Goal: Task Accomplishment & Management: Use online tool/utility

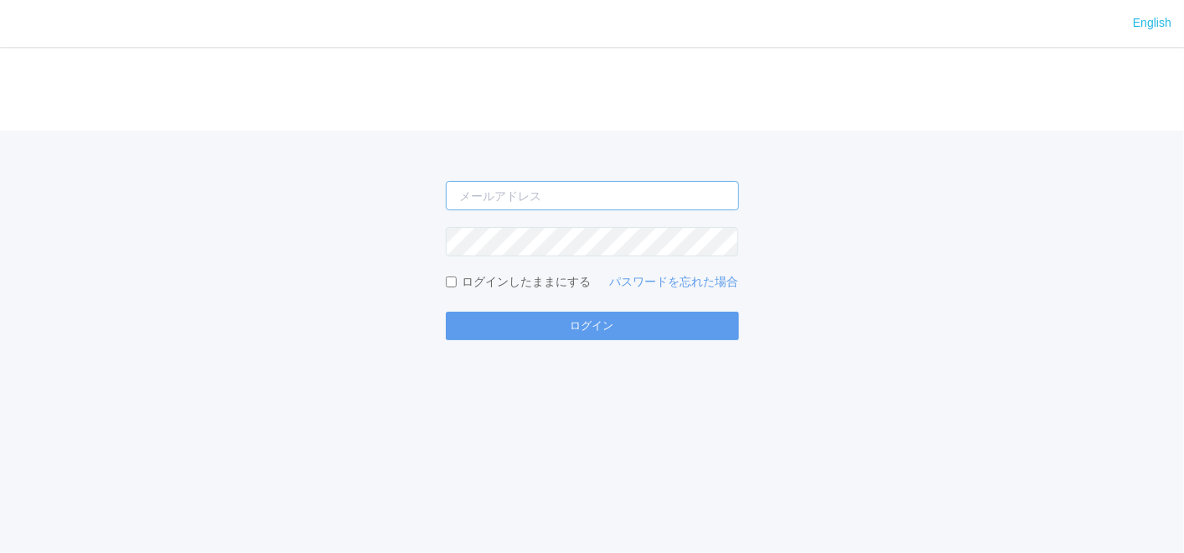
click at [529, 194] on input "email" at bounding box center [592, 195] width 293 height 29
type input "[EMAIL_ADDRESS][DOMAIN_NAME]"
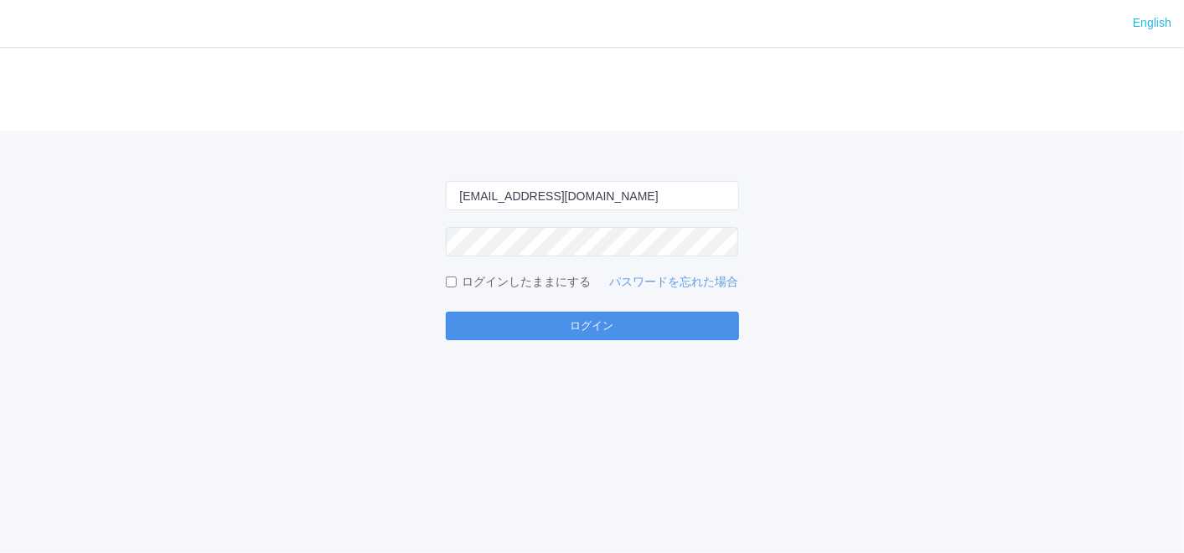
click at [618, 333] on button "ログイン" at bounding box center [592, 326] width 293 height 28
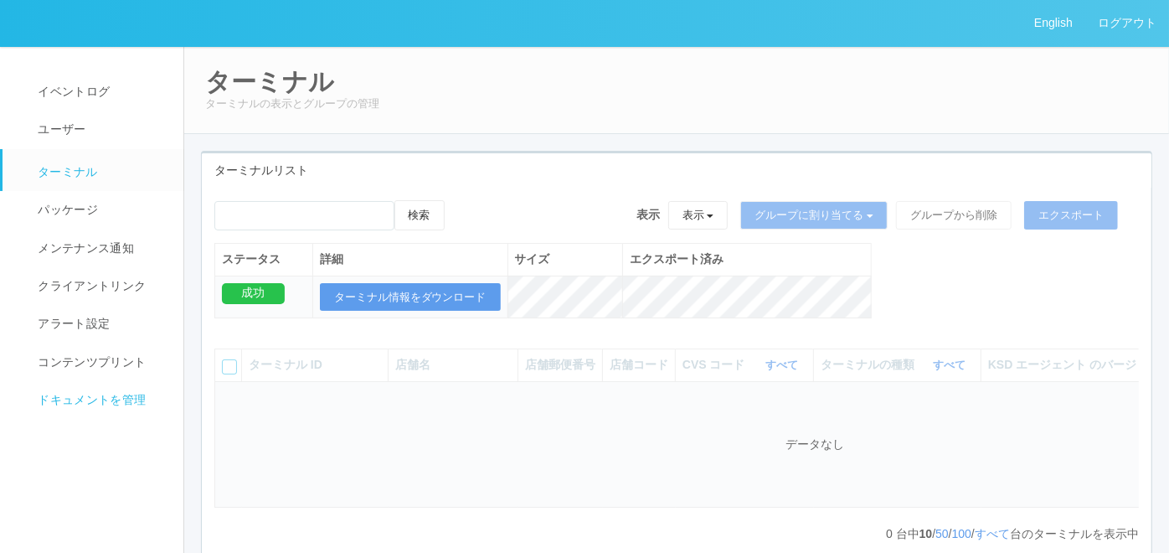
click at [137, 404] on span "ドキュメントを管理" at bounding box center [90, 399] width 112 height 13
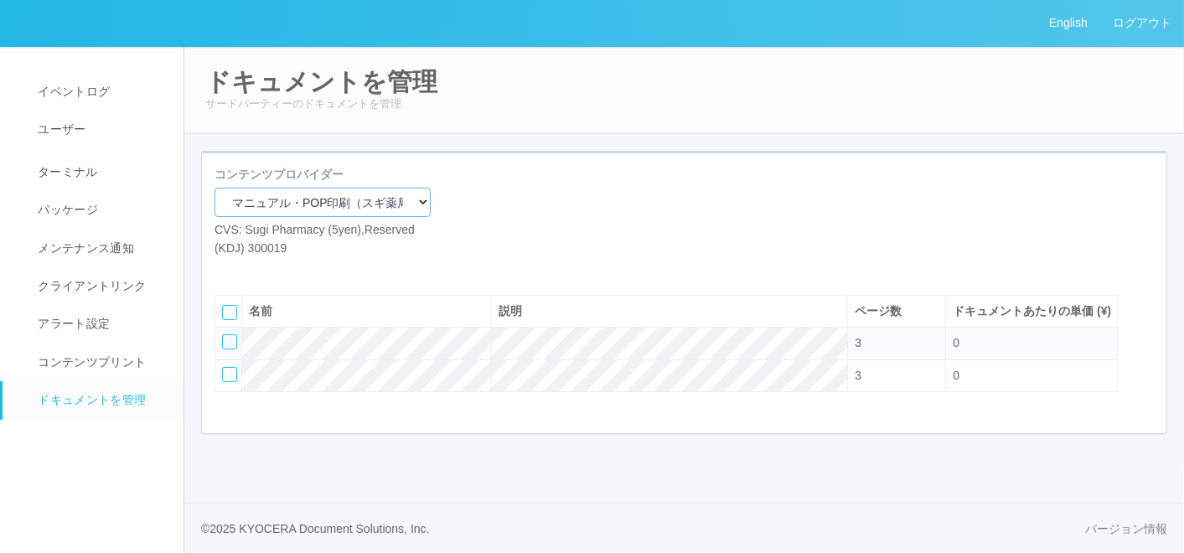
click at [397, 210] on select "マニュアル・POP印刷（スギ薬局） マニュアル・POP印刷（DY） マニュアル・POP印刷（共通） マニュアル・POP印刷（セコマ） マニュアル・POP印刷（…" at bounding box center [322, 202] width 216 height 29
select select "92e33cfa-a397-43d0-aeaa-8a96cbdf4d79"
click at [214, 188] on select "マニュアル・POP印刷（スギ薬局） マニュアル・POP印刷（DY） マニュアル・POP印刷（共通） マニュアル・POP印刷（セコマ） マニュアル・POP印刷（…" at bounding box center [322, 202] width 216 height 29
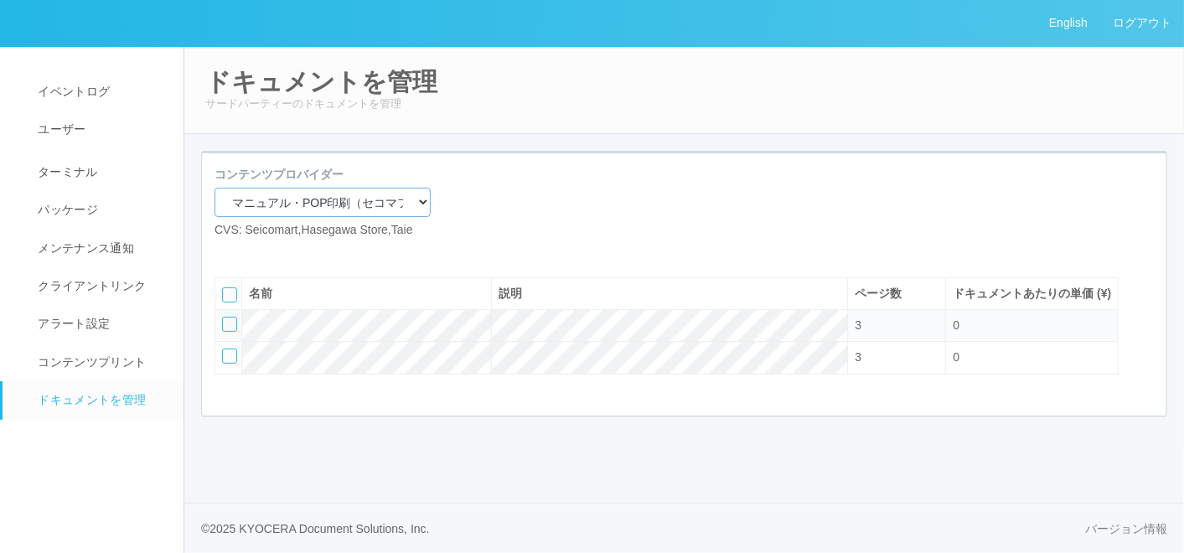
click at [332, 194] on select "マニュアル・POP印刷（スギ薬局） マニュアル・POP印刷（DY） マニュアル・POP印刷（共通） マニュアル・POP印刷（セコマ） マニュアル・POP印刷（…" at bounding box center [322, 202] width 216 height 29
click at [612, 186] on div "コンテンツプロバイダー マニュアル・POP印刷（スギ薬局） マニュアル・POP印刷（DY） マニュアル・POP印刷（共通） マニュアル・POP印刷（セコマ） …" at bounding box center [684, 209] width 964 height 86
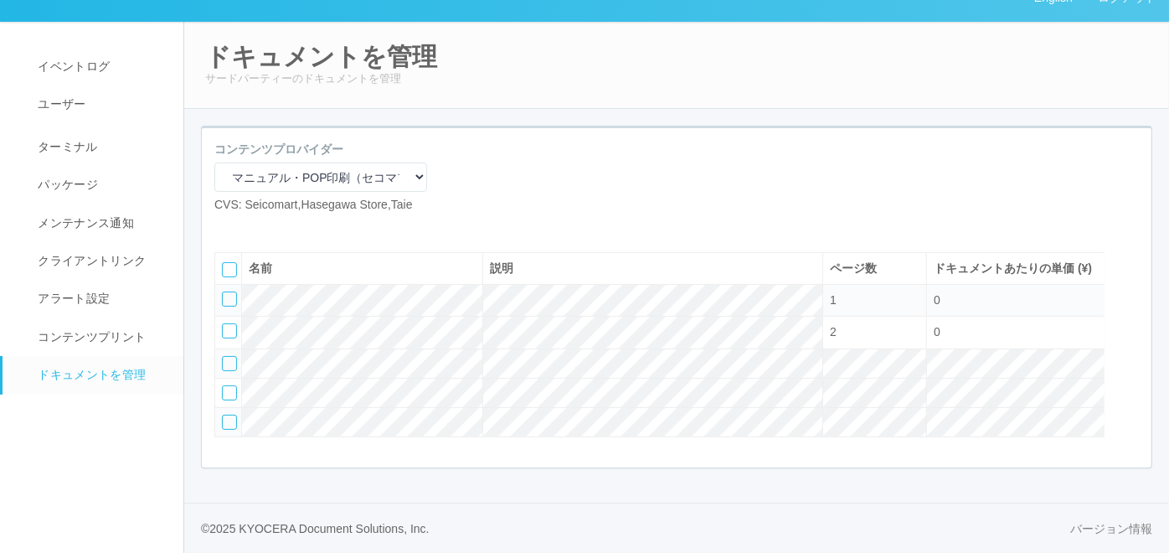
scroll to position [78, 0]
click at [233, 293] on div at bounding box center [229, 299] width 15 height 15
click at [224, 293] on icon at bounding box center [224, 293] width 0 height 0
click at [227, 227] on icon at bounding box center [227, 227] width 0 height 0
select select "A4"
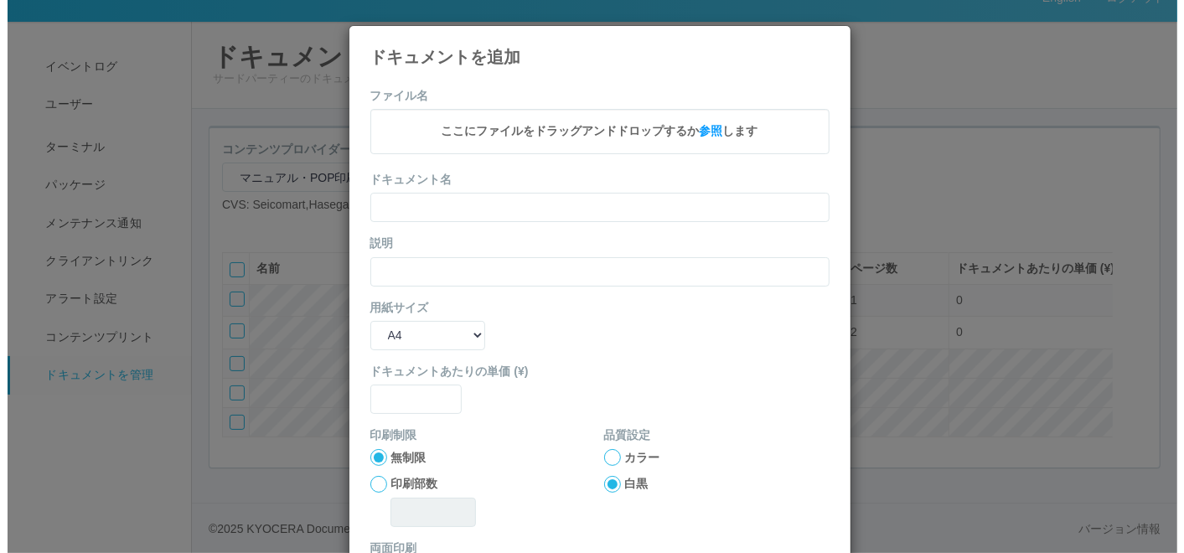
scroll to position [59, 0]
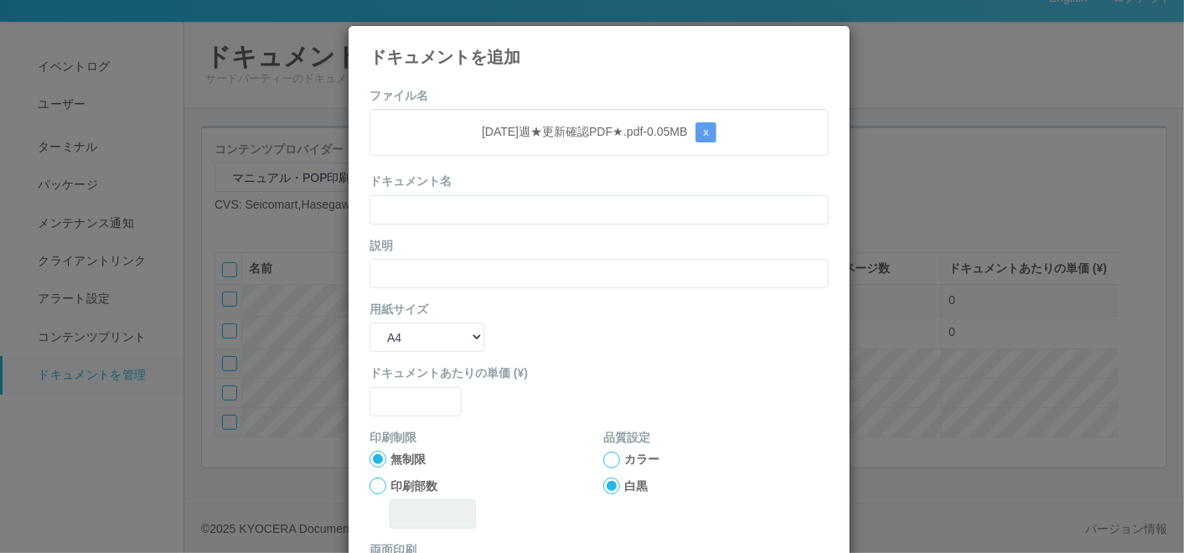
click at [498, 183] on div "ドキュメント名" at bounding box center [598, 198] width 459 height 51
click at [489, 216] on input "text" at bounding box center [598, 209] width 459 height 29
paste input "[DATE]週★更新確認PDF★"
type input "[DATE]週★更新確認PDF★"
click at [414, 275] on input "text" at bounding box center [598, 273] width 459 height 29
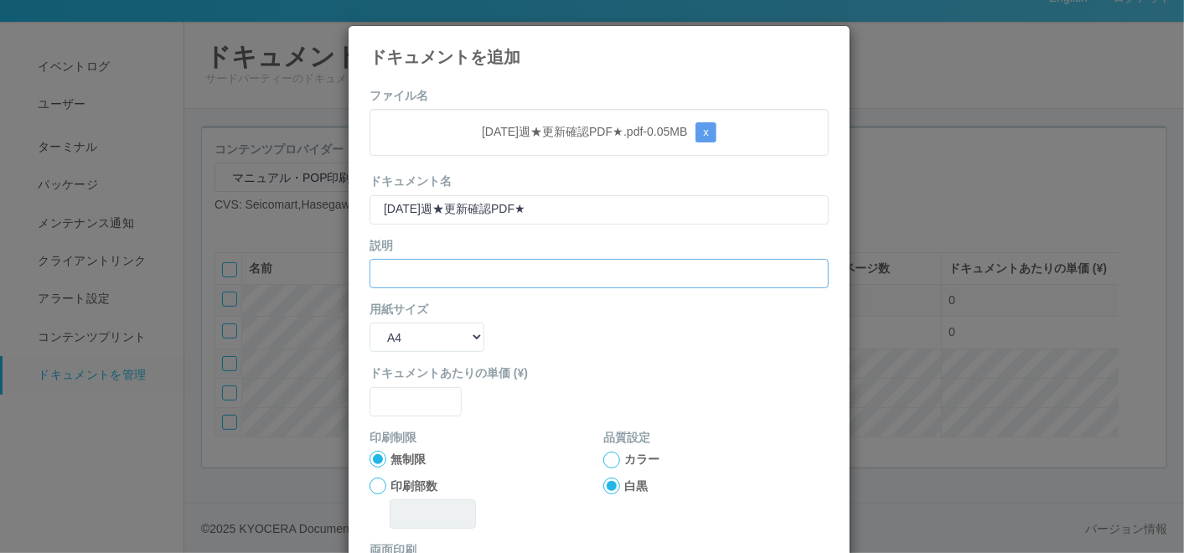
paste input "[DATE]週★更新確認PDF★"
type input "[DATE]週★更新確認PDF★"
click at [542, 328] on div "用紙サイズ B5 A4 B4 A3" at bounding box center [598, 326] width 459 height 51
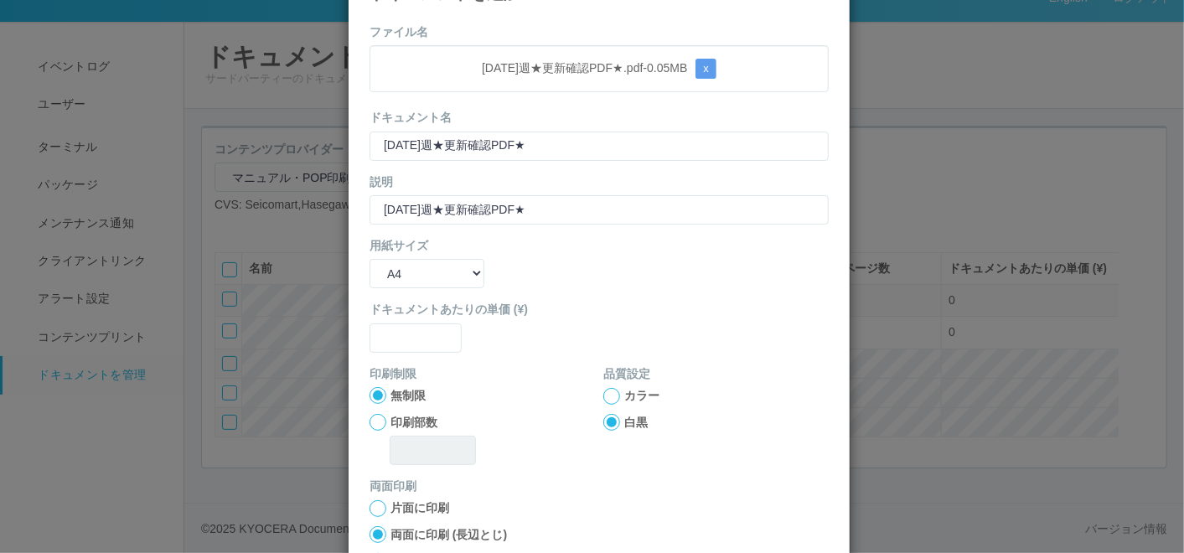
scroll to position [93, 0]
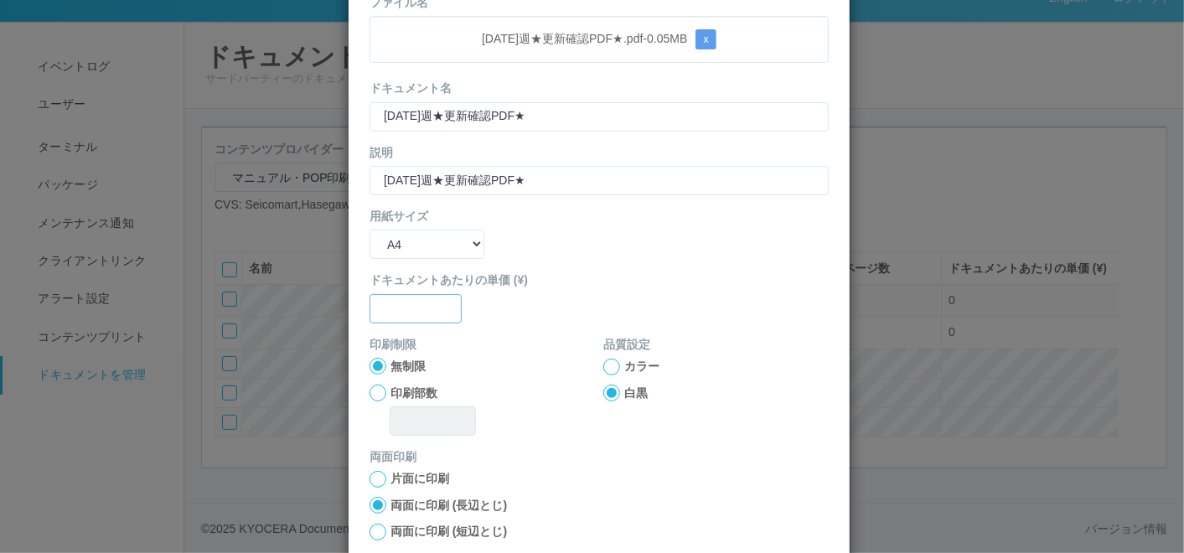
click at [418, 318] on input "text" at bounding box center [415, 308] width 92 height 29
type input "0"
click at [606, 369] on div at bounding box center [611, 367] width 17 height 17
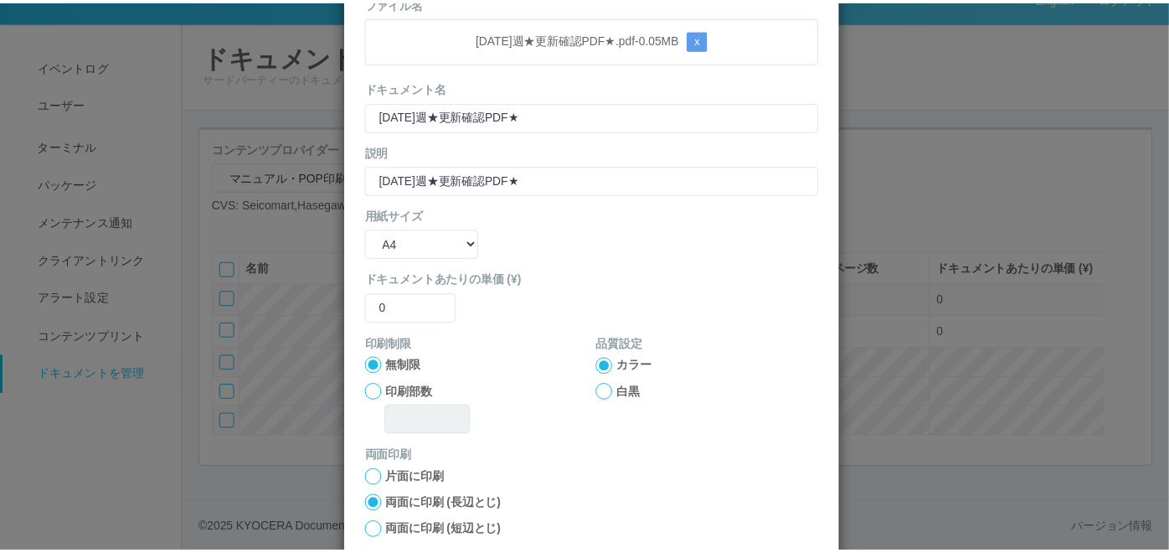
scroll to position [167, 0]
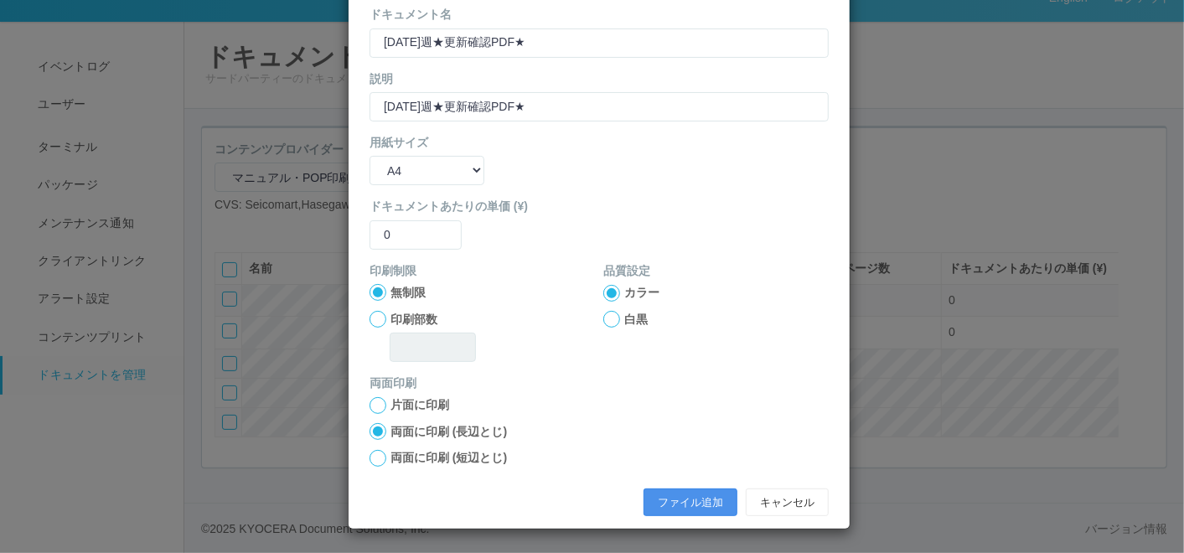
click at [694, 489] on button "ファイル追加" at bounding box center [690, 502] width 94 height 28
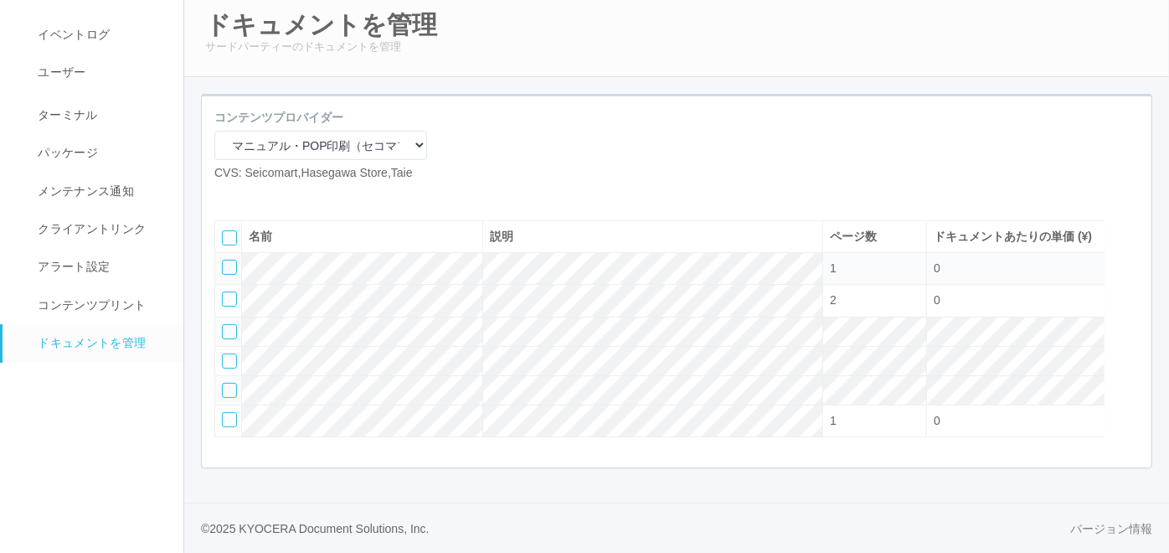
click at [232, 275] on div at bounding box center [229, 267] width 15 height 15
click at [277, 195] on icon at bounding box center [277, 195] width 0 height 0
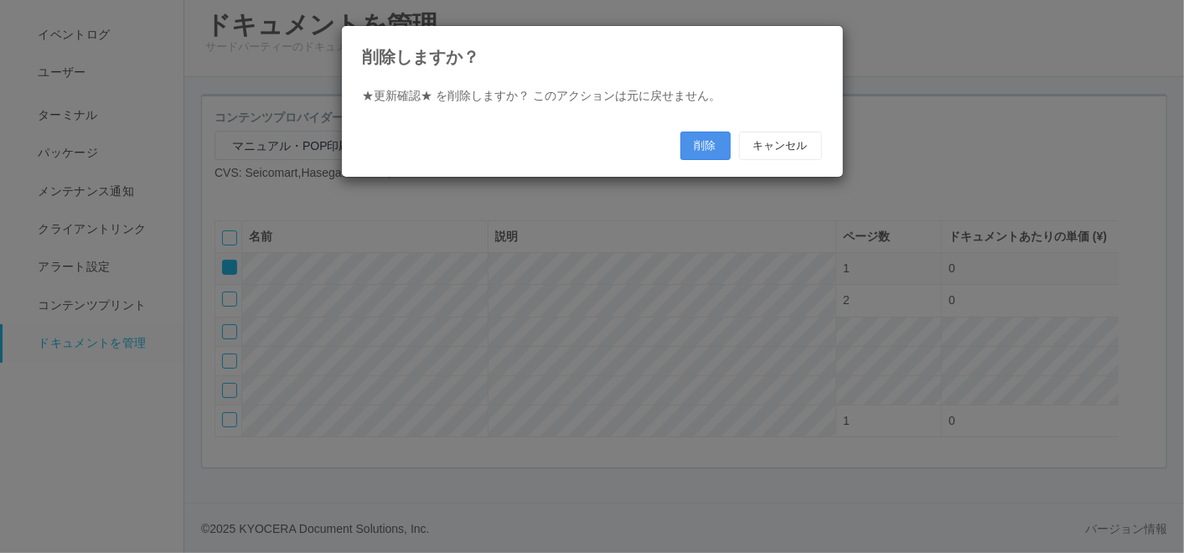
click at [702, 144] on button "削除" at bounding box center [705, 146] width 50 height 28
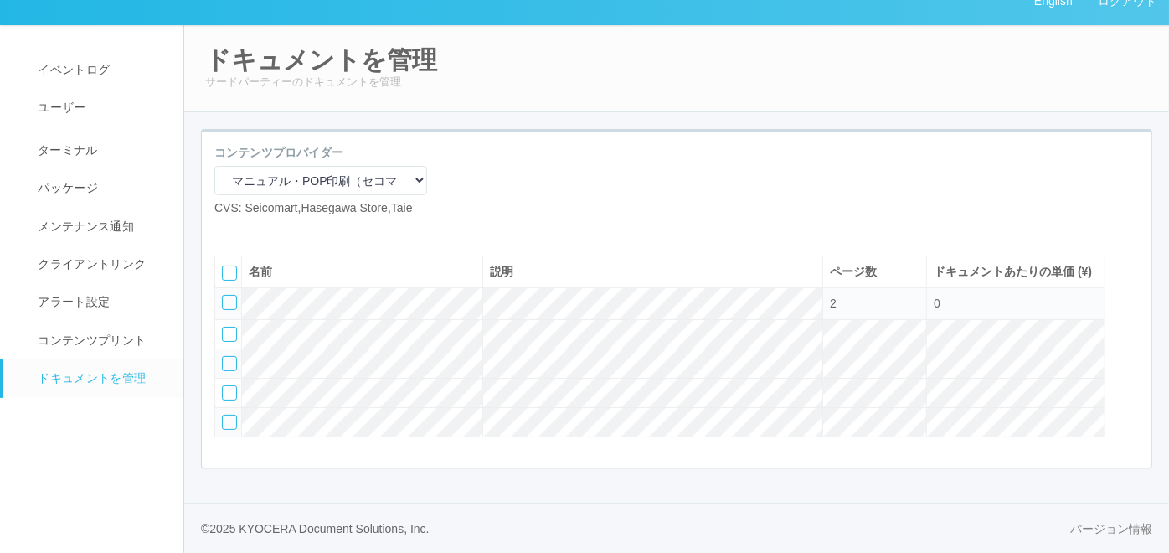
click at [223, 430] on div at bounding box center [229, 422] width 15 height 15
click at [1128, 276] on div at bounding box center [1130, 268] width 25 height 34
click at [224, 297] on icon at bounding box center [224, 297] width 0 height 0
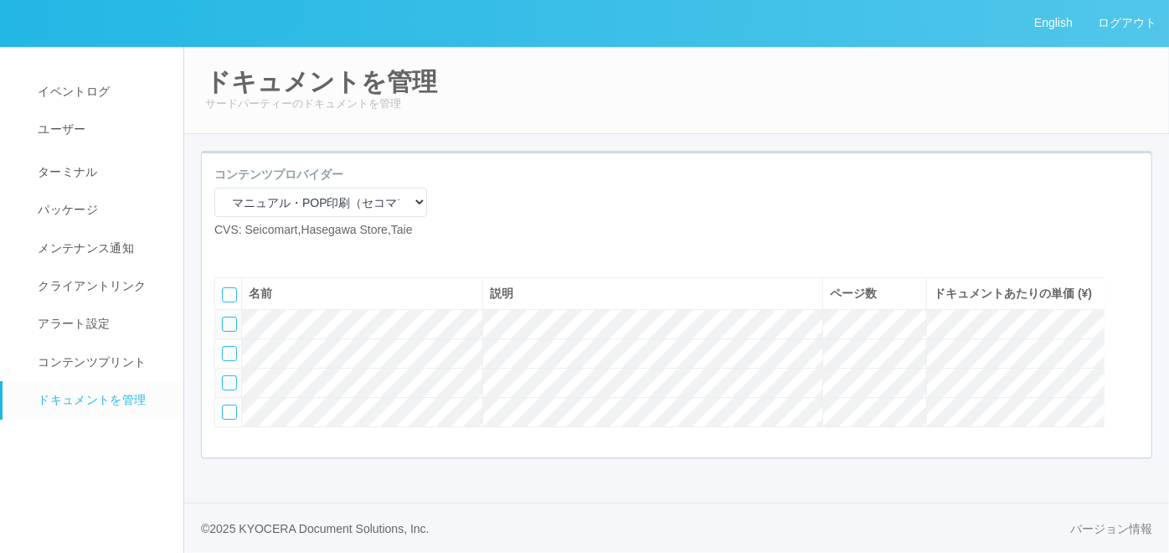
scroll to position [45, 0]
click at [227, 252] on icon at bounding box center [227, 252] width 0 height 0
select select "A4"
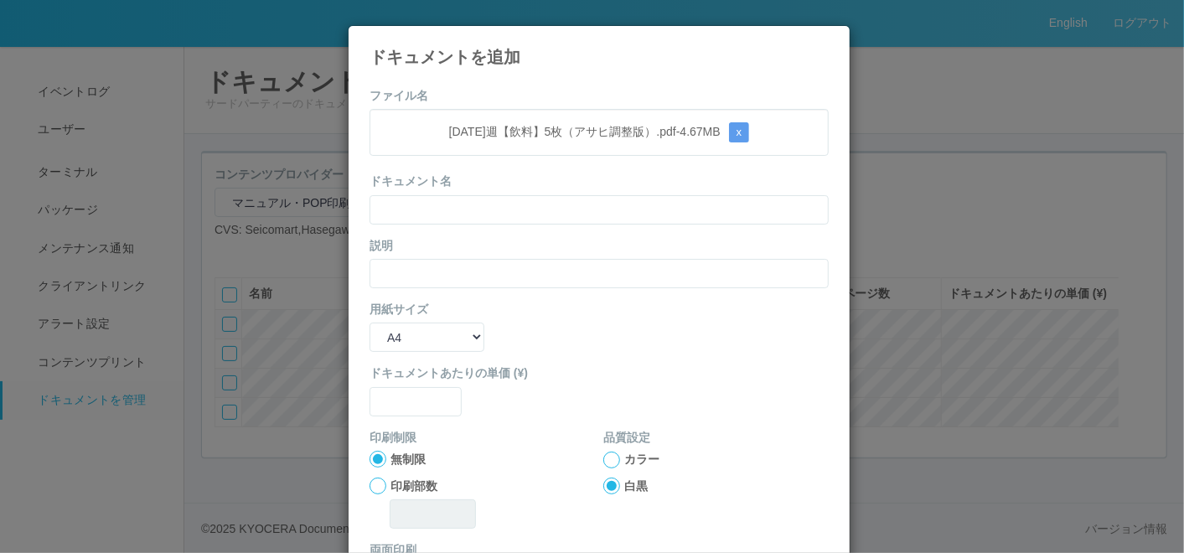
click at [565, 175] on div "ドキュメント名" at bounding box center [598, 198] width 459 height 51
click at [544, 211] on input "text" at bounding box center [598, 209] width 459 height 29
paste input "[DATE]週【飲料】5枚（アサヒ調整版）"
type input "[DATE]週【飲料】5枚（アサヒ調整版）"
click at [451, 256] on div "説明" at bounding box center [598, 262] width 459 height 51
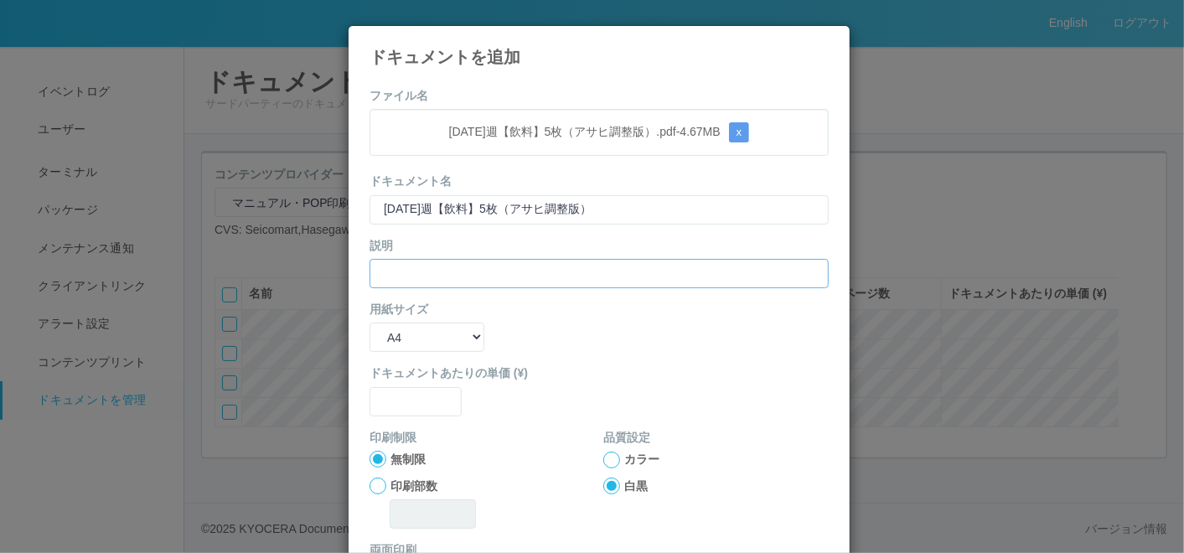
click at [450, 261] on input "text" at bounding box center [598, 273] width 459 height 29
paste input "[DATE]週【飲料】5枚（アサヒ調整版）"
type input "[DATE]週【飲料】5枚（アサヒ調整版）"
click at [427, 339] on select "B5 A4 B4 A3" at bounding box center [426, 337] width 115 height 29
select select "A3"
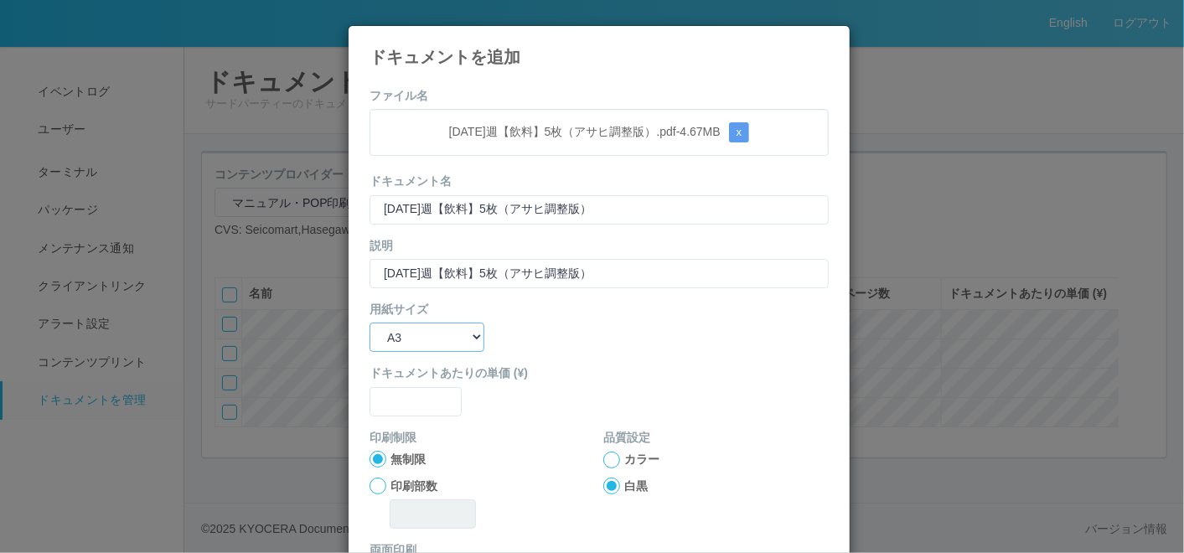
click at [369, 323] on select "B5 A4 B4 A3" at bounding box center [426, 337] width 115 height 29
click at [421, 393] on input "text" at bounding box center [415, 401] width 92 height 29
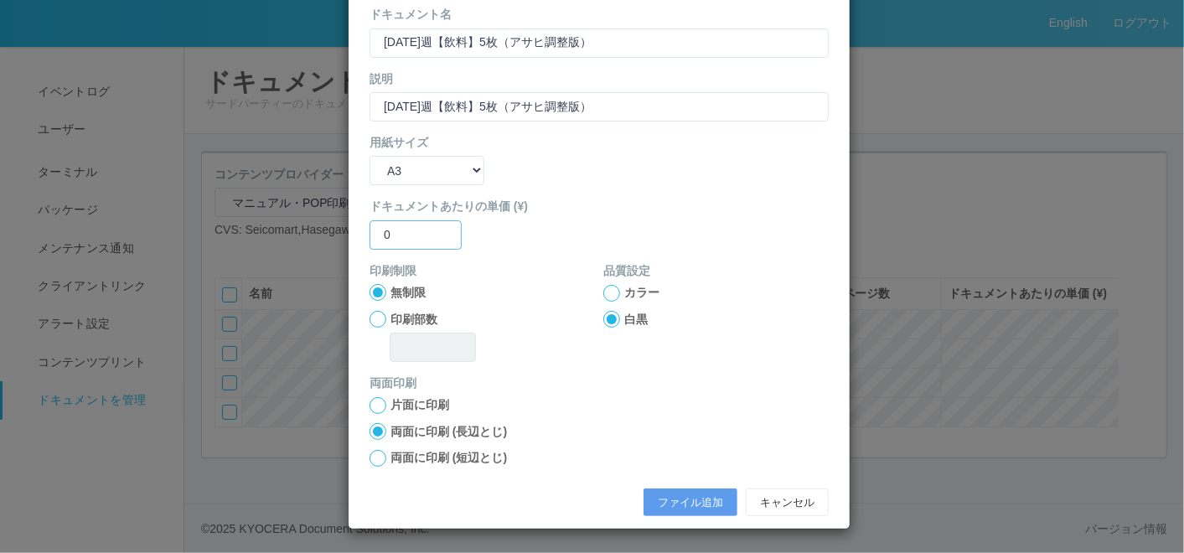
type input "0"
click at [603, 294] on div at bounding box center [611, 293] width 17 height 17
click at [662, 503] on button "ファイル追加" at bounding box center [690, 502] width 94 height 28
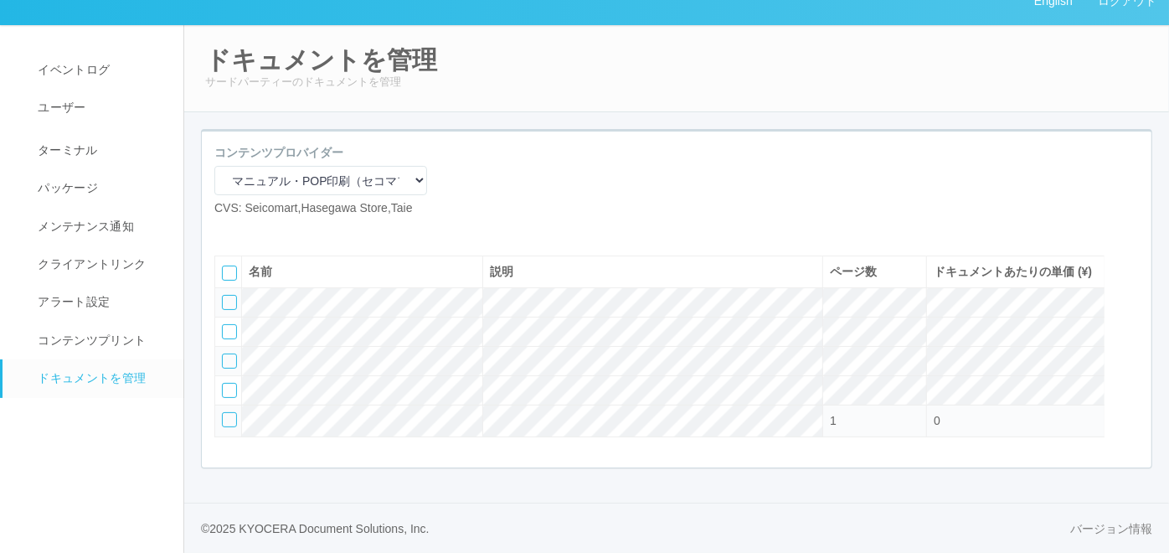
click at [227, 230] on icon at bounding box center [227, 230] width 0 height 0
select select "A4"
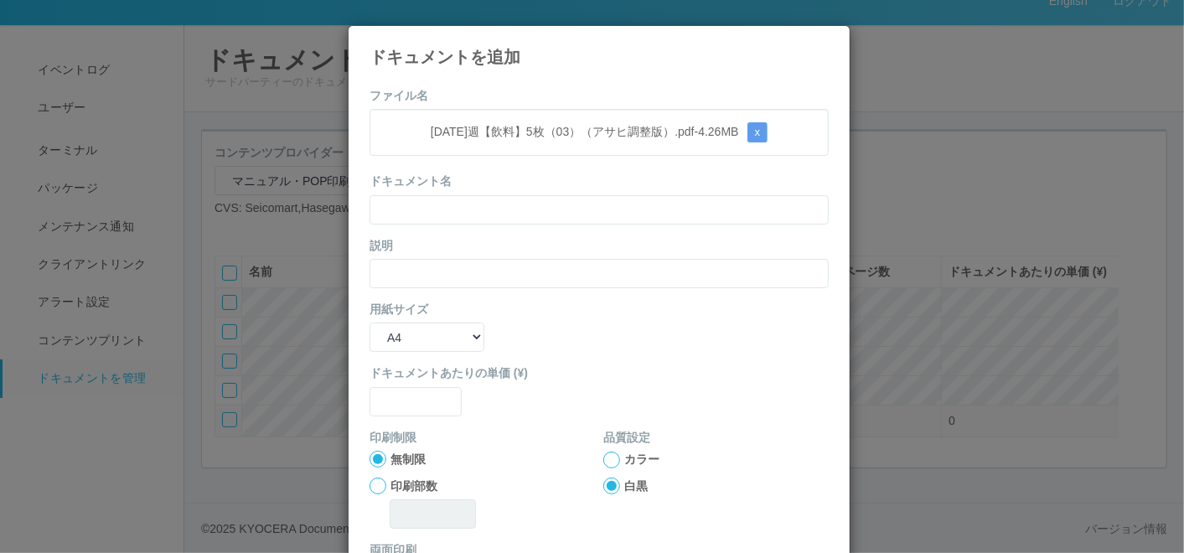
click at [491, 179] on div "ドキュメント名" at bounding box center [598, 198] width 459 height 51
click at [477, 211] on input "text" at bounding box center [598, 209] width 459 height 29
paste input "[DATE]週【飲料】5枚（03）（アサヒ調整版）"
type input "[DATE]週【飲料】5枚（03）（アサヒ調整版）"
click at [418, 277] on input "text" at bounding box center [598, 273] width 459 height 29
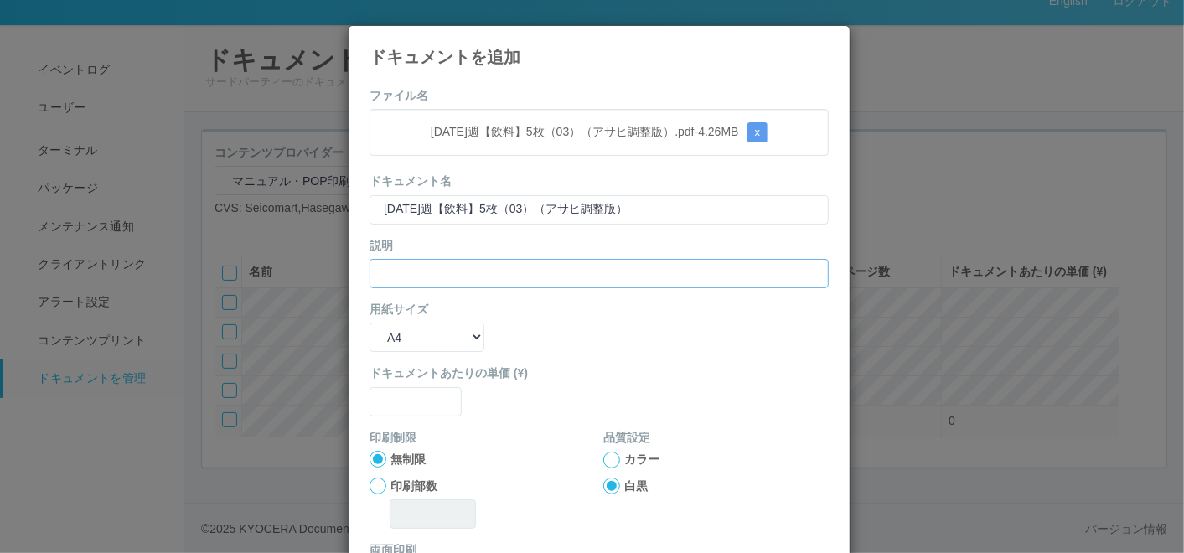
paste input "[DATE]週【飲料】5枚（03）（アサヒ調整版）"
type input "[DATE]週【飲料】5枚（03）（アサヒ調整版）"
click at [413, 331] on select "B5 A4 B4 A3" at bounding box center [426, 337] width 115 height 29
select select "A3"
click at [369, 323] on select "B5 A4 B4 A3" at bounding box center [426, 337] width 115 height 29
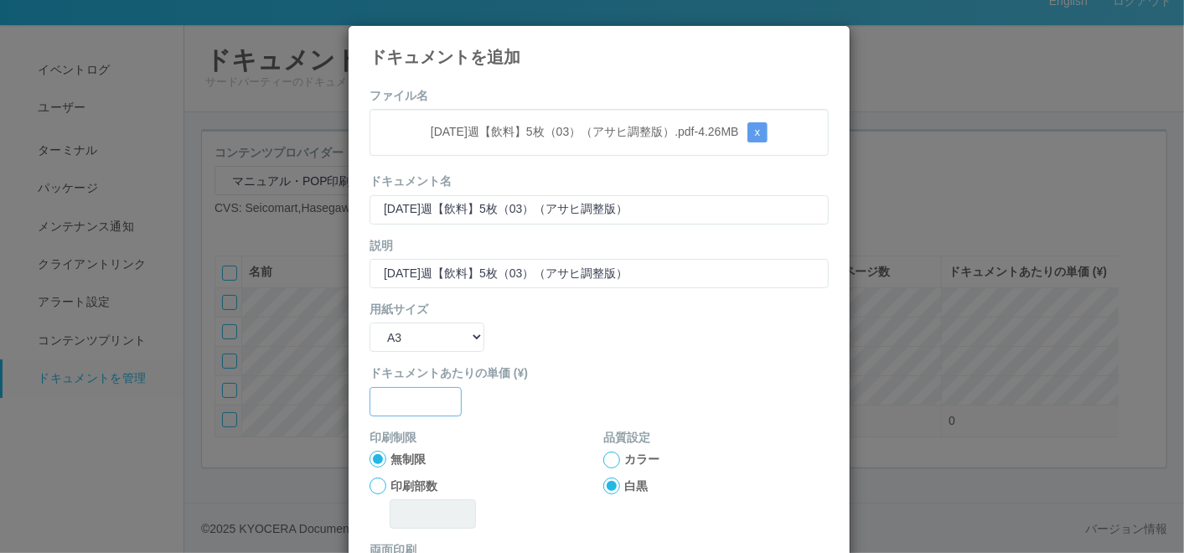
click at [396, 404] on input "text" at bounding box center [415, 401] width 92 height 29
type input "0"
click at [603, 459] on div at bounding box center [611, 460] width 17 height 17
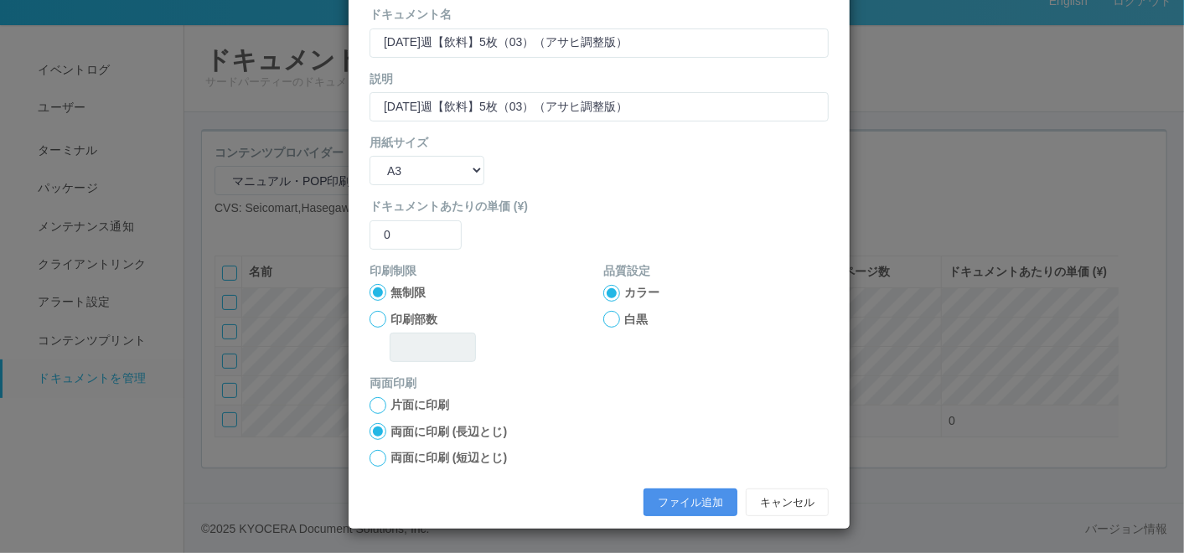
click at [680, 503] on button "ファイル追加" at bounding box center [690, 502] width 94 height 28
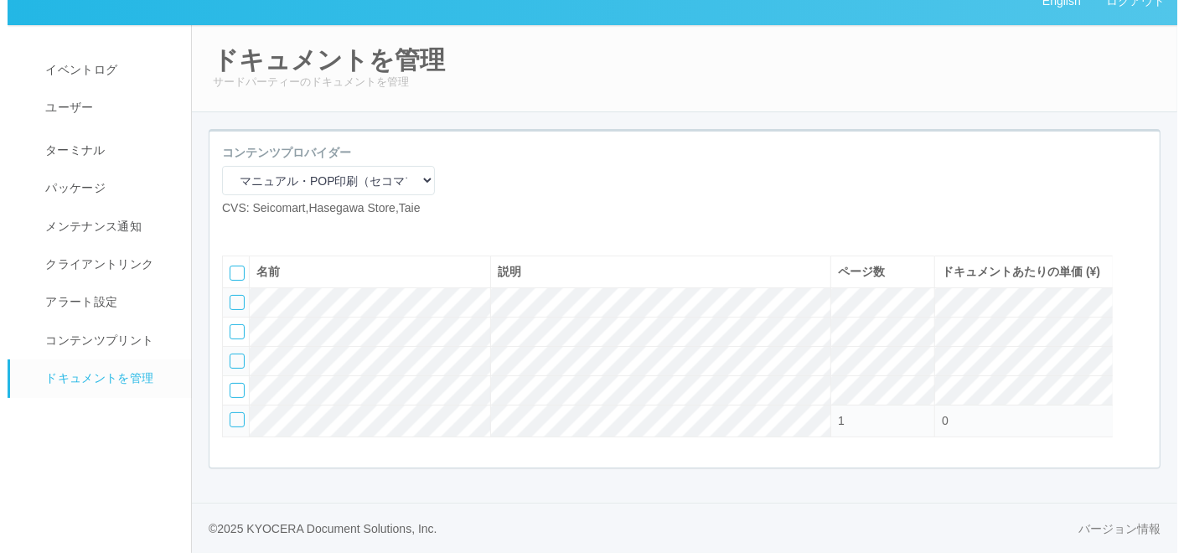
scroll to position [78, 0]
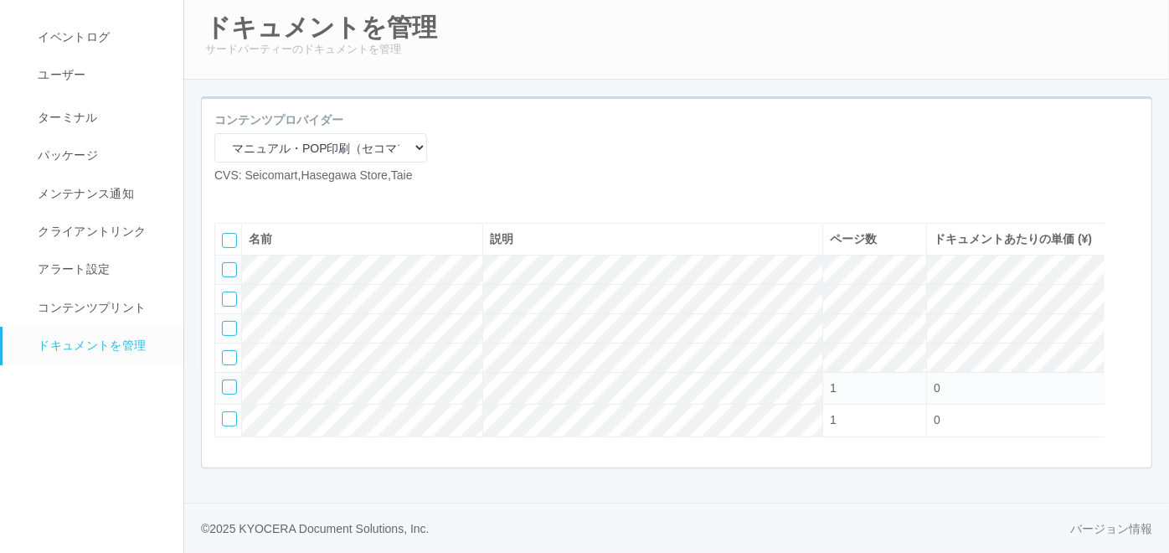
click at [227, 198] on icon at bounding box center [227, 198] width 0 height 0
select select "A4"
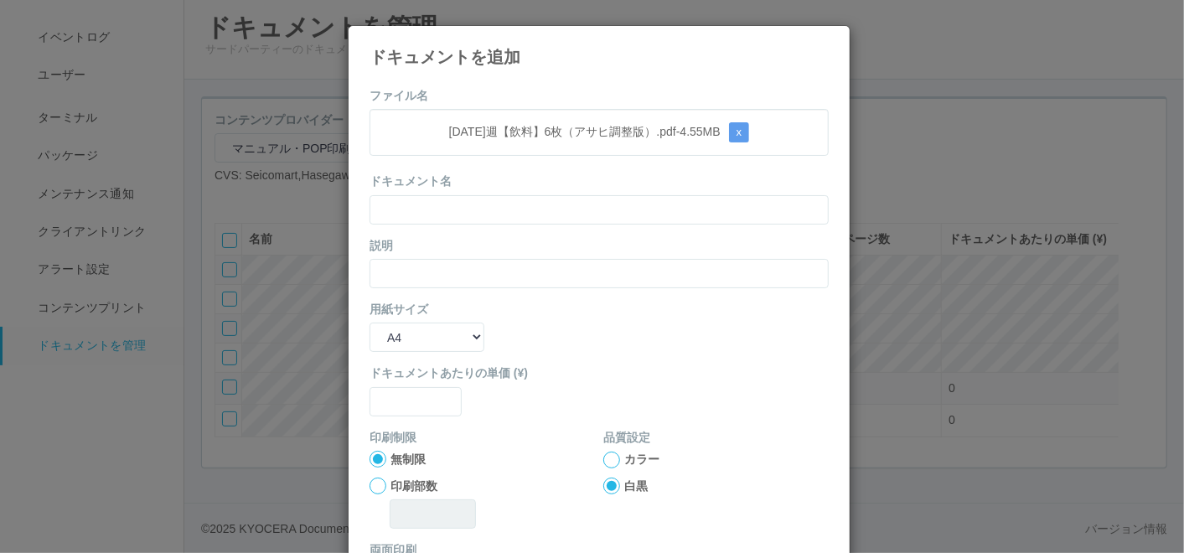
click at [483, 183] on div "ドキュメント名" at bounding box center [598, 198] width 459 height 51
click at [481, 213] on input "text" at bounding box center [598, 209] width 459 height 29
paste input "[DATE]週【飲料】6枚（アサヒ調整版）"
type input "[DATE]週【飲料】6枚（アサヒ調整版）"
click at [428, 267] on input "text" at bounding box center [598, 273] width 459 height 29
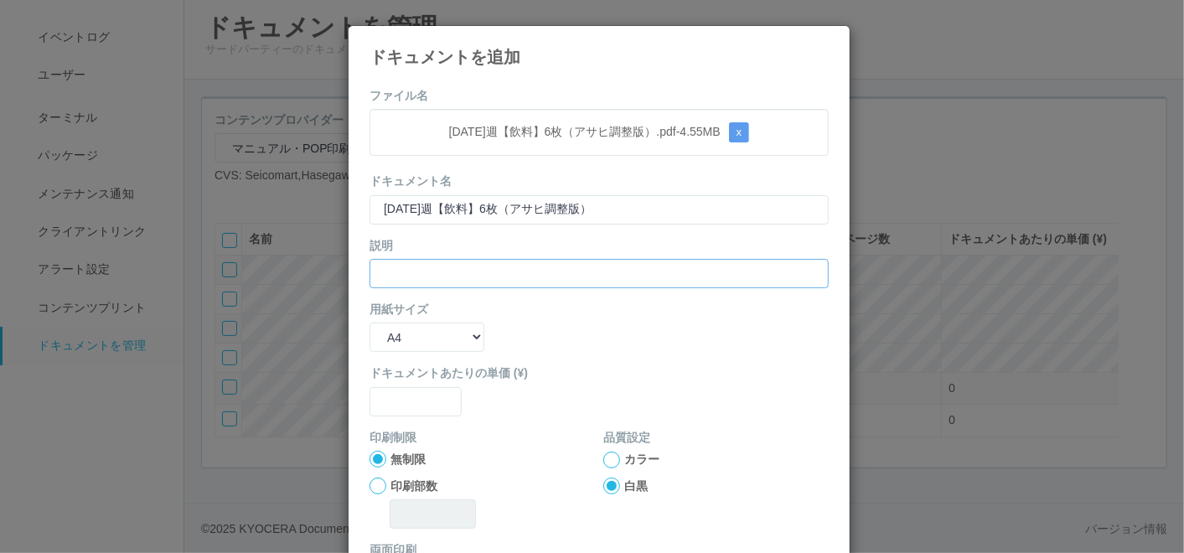
paste input "[DATE]週【飲料】6枚（アサヒ調整版）"
type input "[DATE]週【飲料】6枚（アサヒ調整版）"
click at [423, 323] on select "B5 A4 B4 A3" at bounding box center [426, 337] width 115 height 29
select select "A3"
click at [369, 323] on select "B5 A4 B4 A3" at bounding box center [426, 337] width 115 height 29
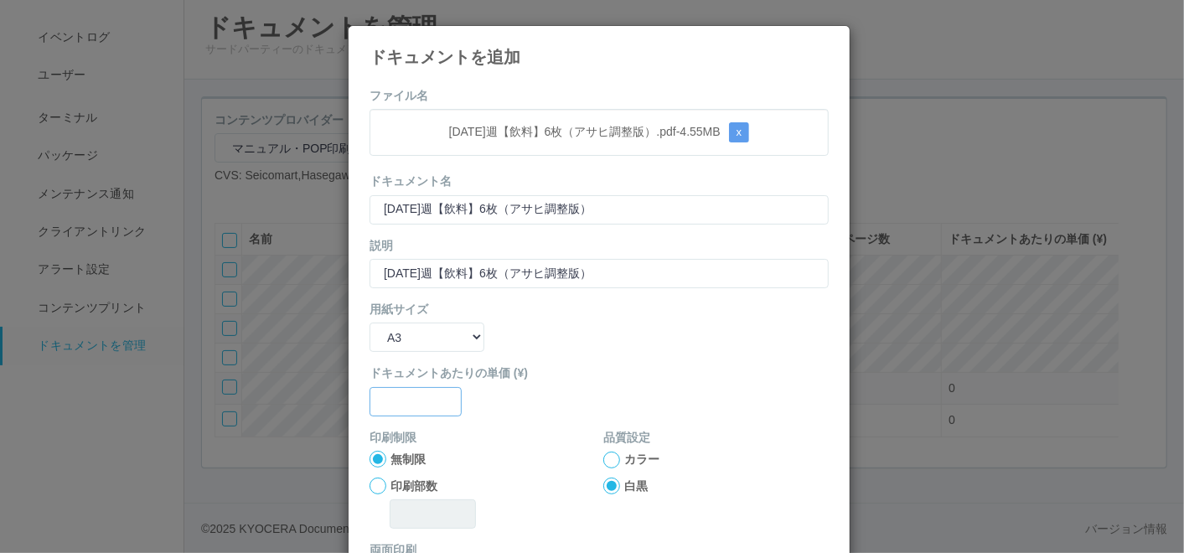
click at [417, 406] on input "text" at bounding box center [415, 401] width 92 height 29
type input "0"
click at [603, 455] on div at bounding box center [611, 460] width 17 height 17
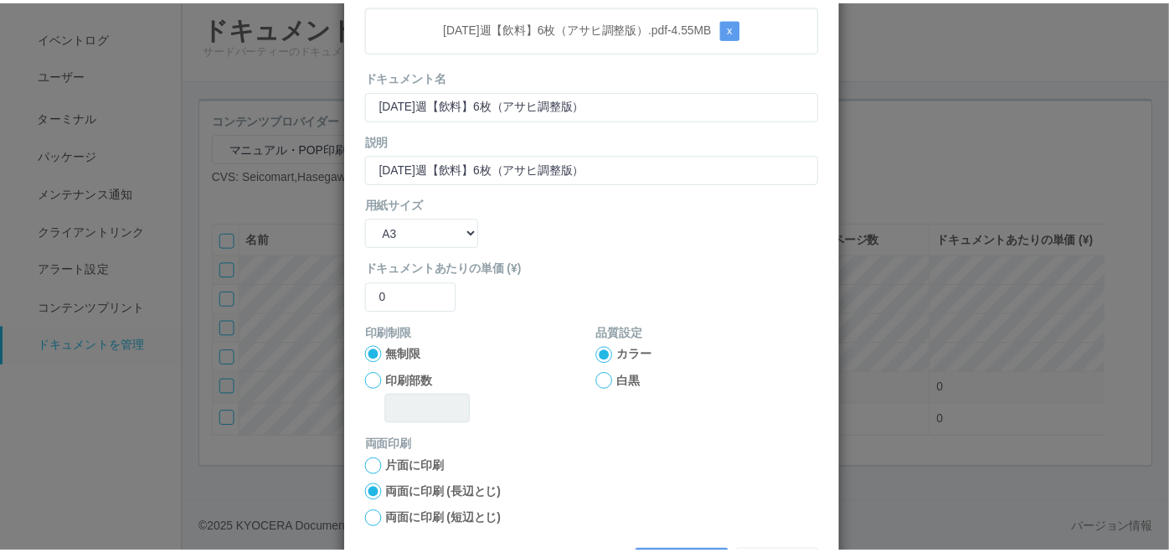
scroll to position [167, 0]
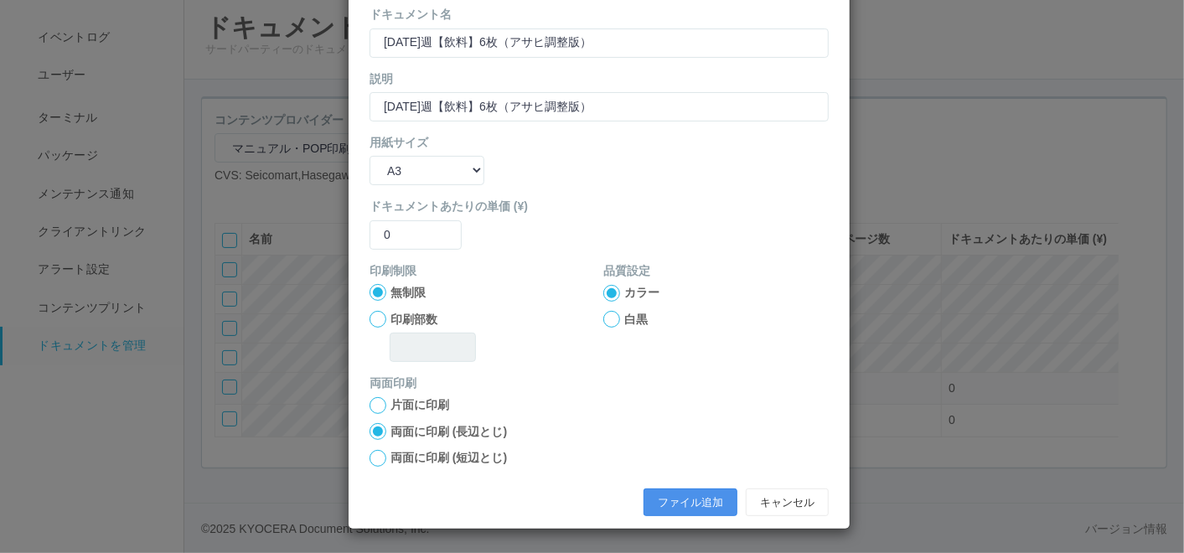
click at [661, 500] on button "ファイル追加" at bounding box center [690, 502] width 94 height 28
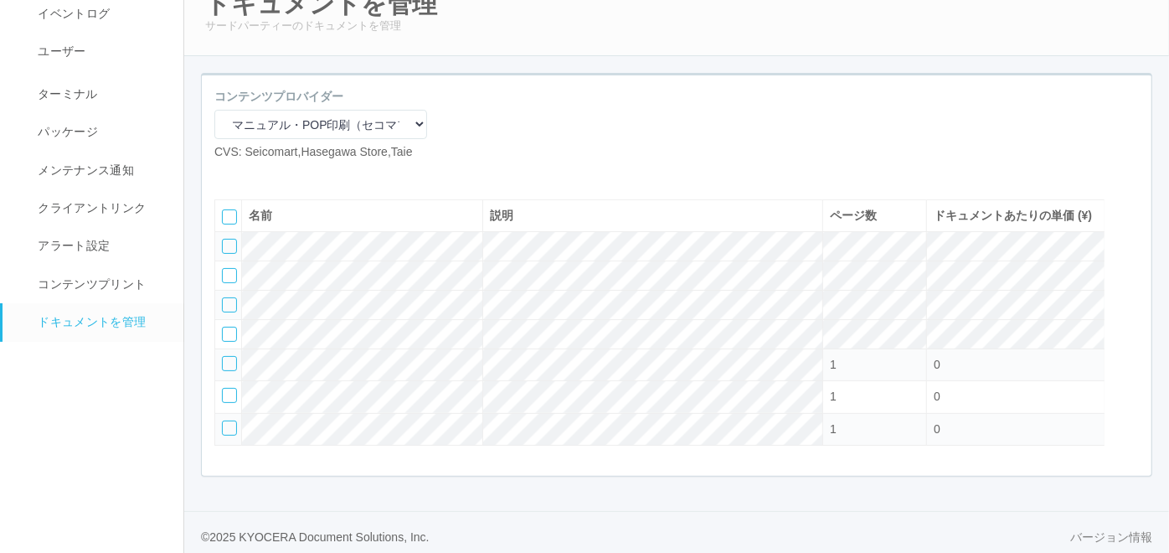
scroll to position [142, 0]
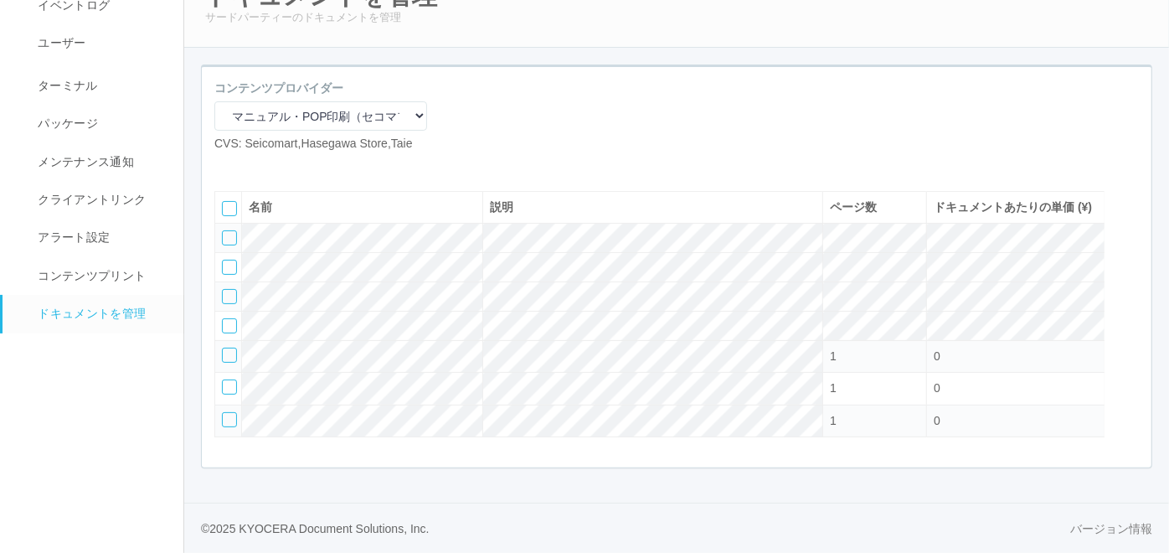
click at [229, 230] on div at bounding box center [229, 237] width 15 height 15
click at [277, 166] on icon at bounding box center [277, 166] width 0 height 0
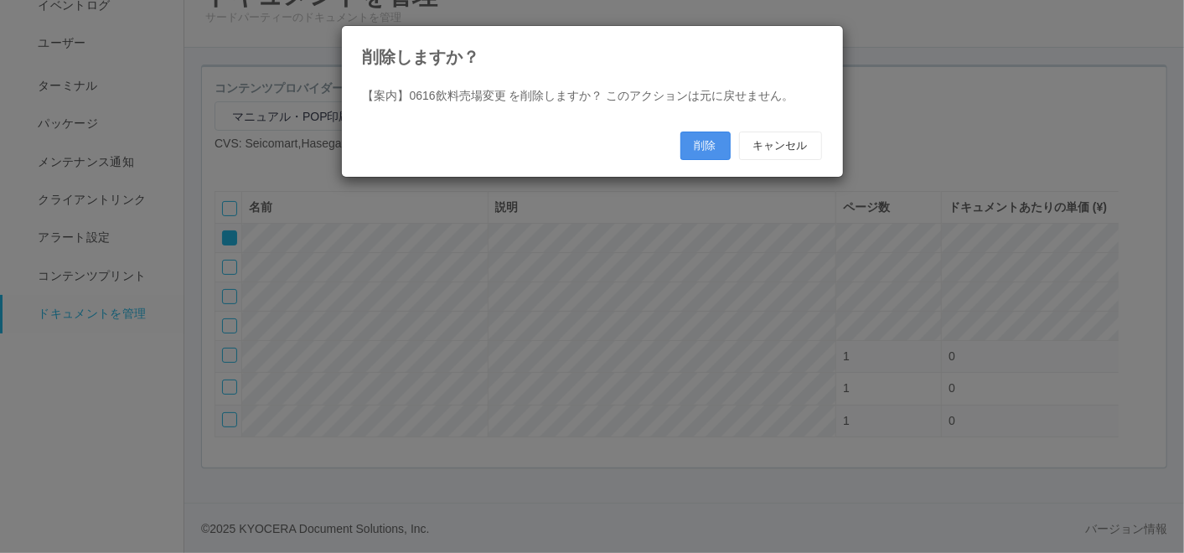
click at [694, 142] on button "削除" at bounding box center [705, 146] width 50 height 28
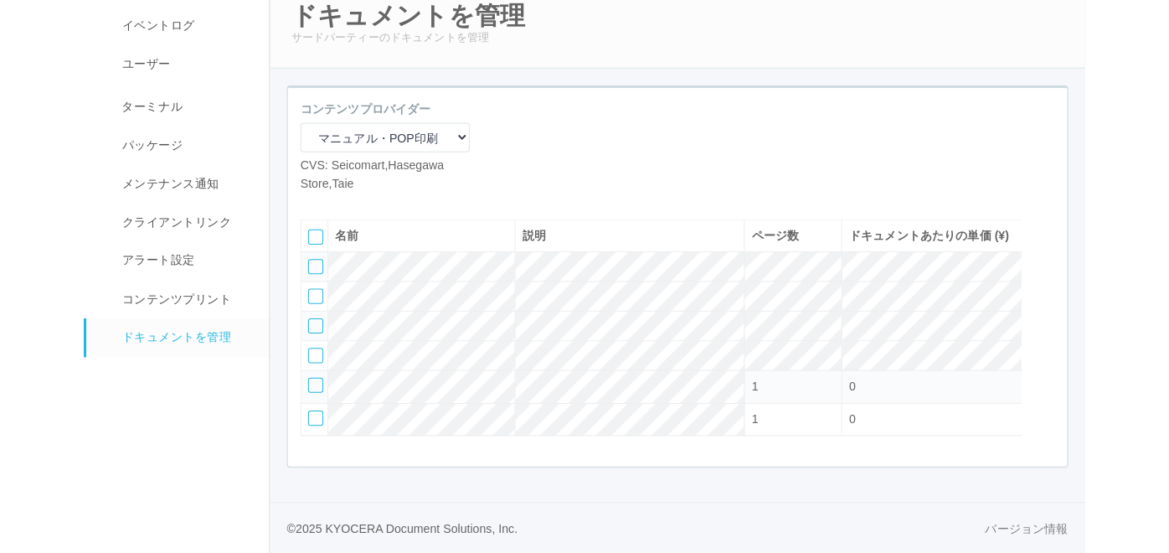
scroll to position [110, 0]
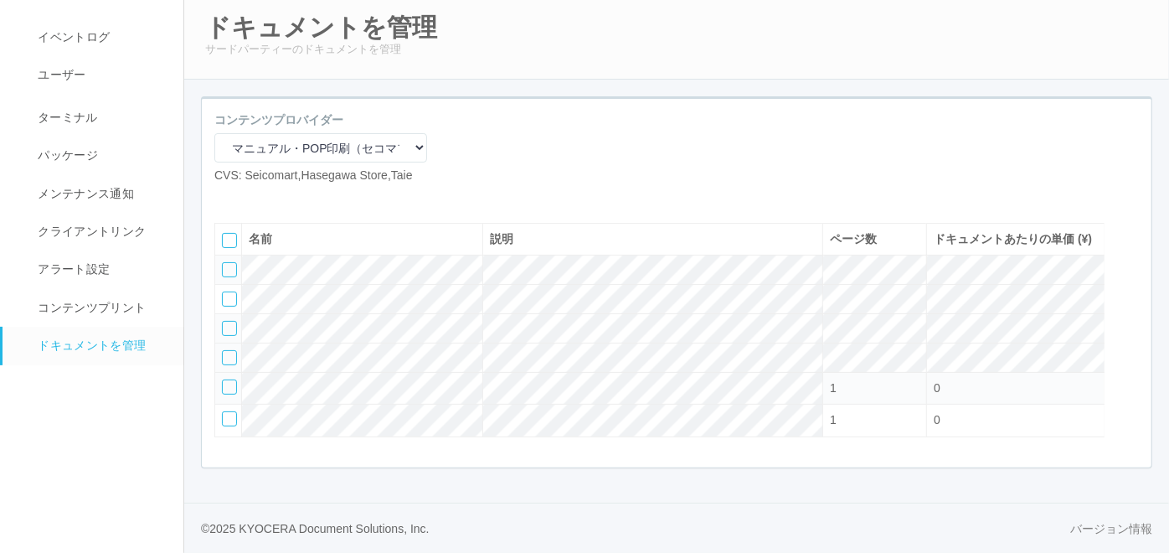
click at [232, 347] on td at bounding box center [228, 357] width 27 height 29
click at [229, 356] on div at bounding box center [229, 357] width 15 height 15
click at [265, 198] on icon at bounding box center [265, 198] width 0 height 0
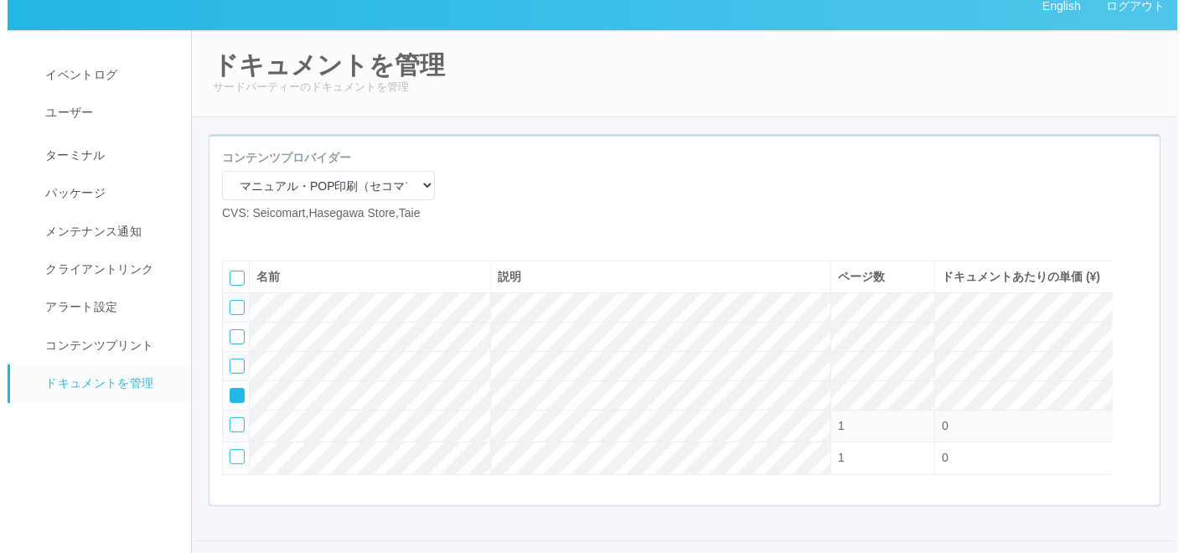
scroll to position [0, 0]
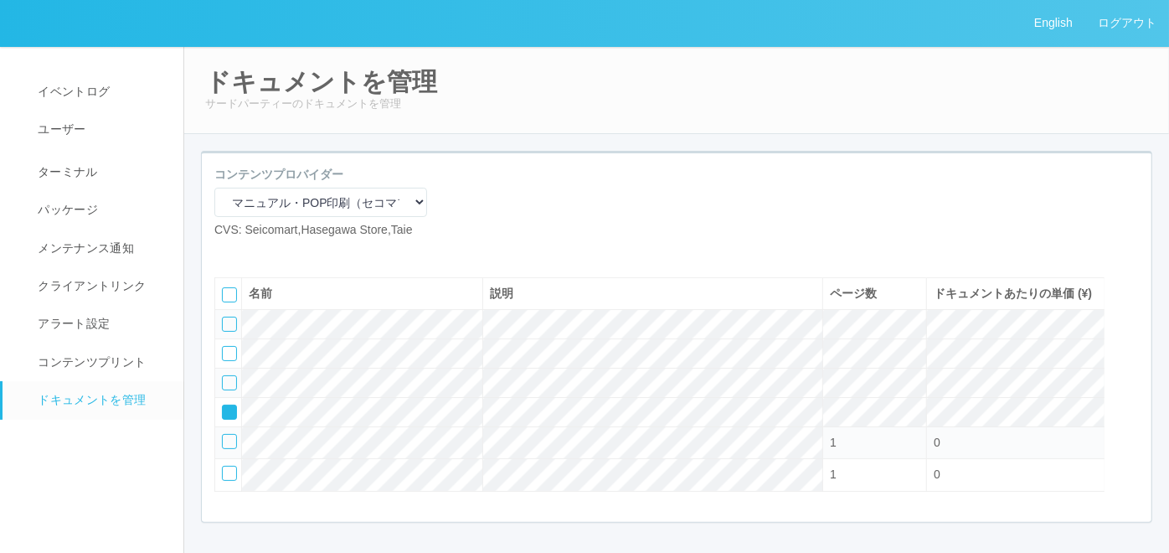
click at [265, 252] on icon at bounding box center [265, 252] width 0 height 0
select select "A3"
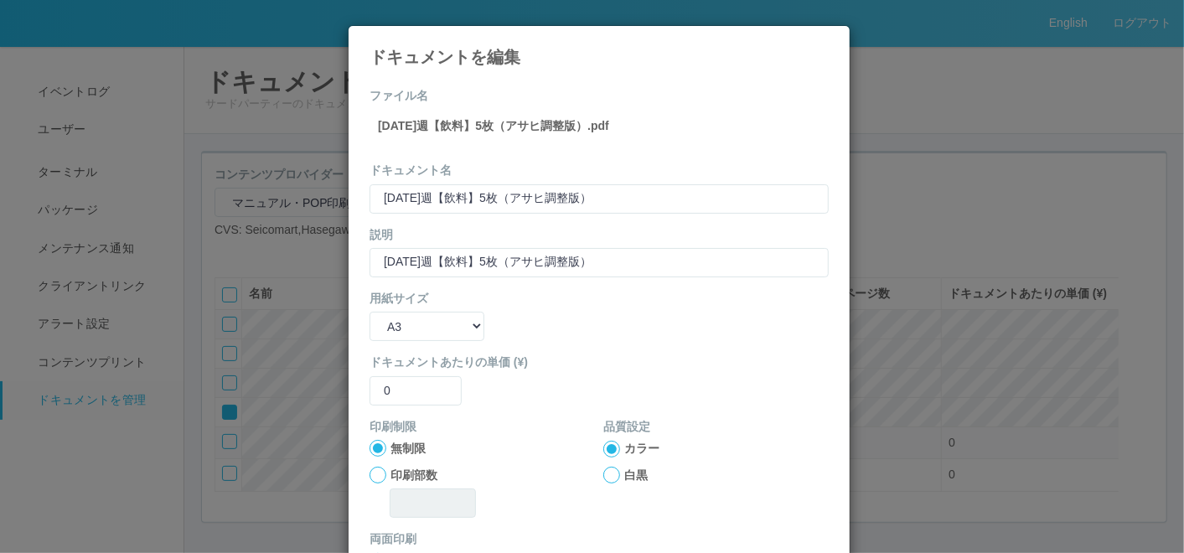
click at [828, 39] on icon at bounding box center [828, 39] width 0 height 0
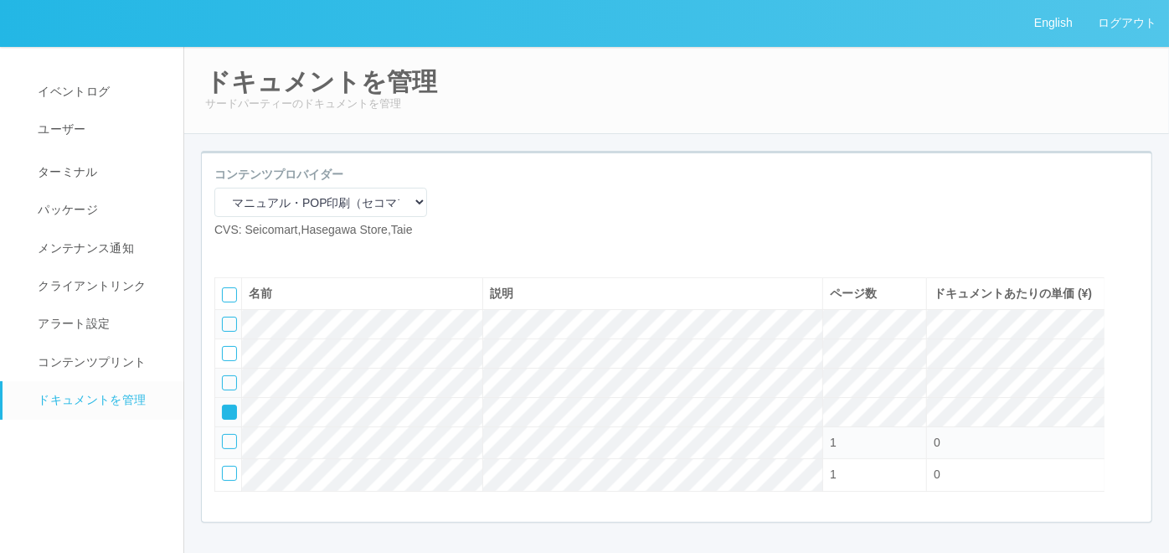
click at [229, 420] on div at bounding box center [229, 412] width 15 height 15
click at [235, 449] on div at bounding box center [229, 441] width 15 height 15
click at [265, 252] on icon at bounding box center [265, 252] width 0 height 0
select select "A3"
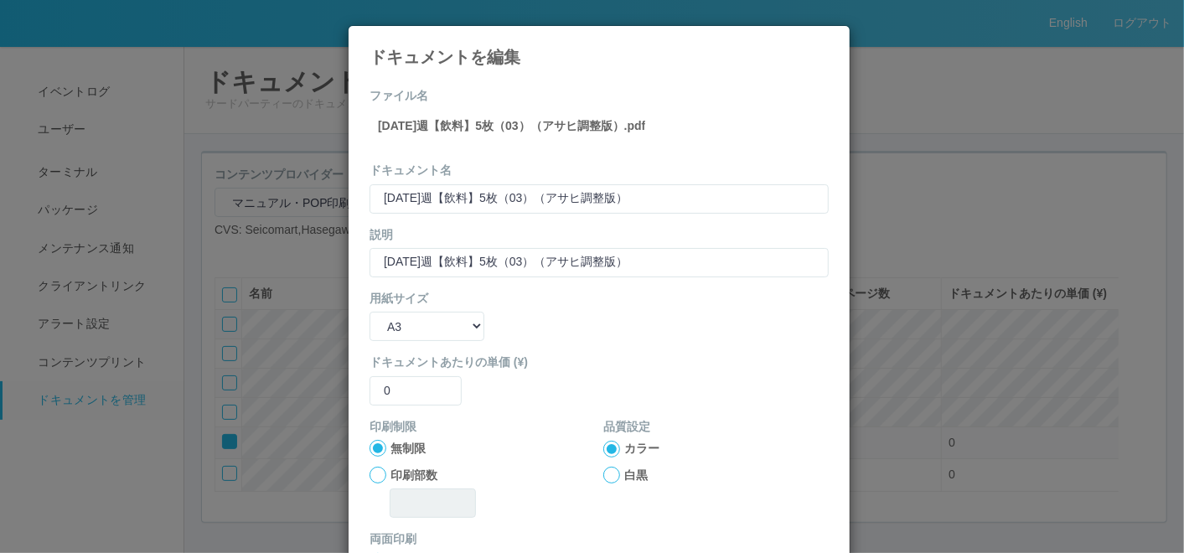
click at [828, 39] on icon at bounding box center [828, 39] width 0 height 0
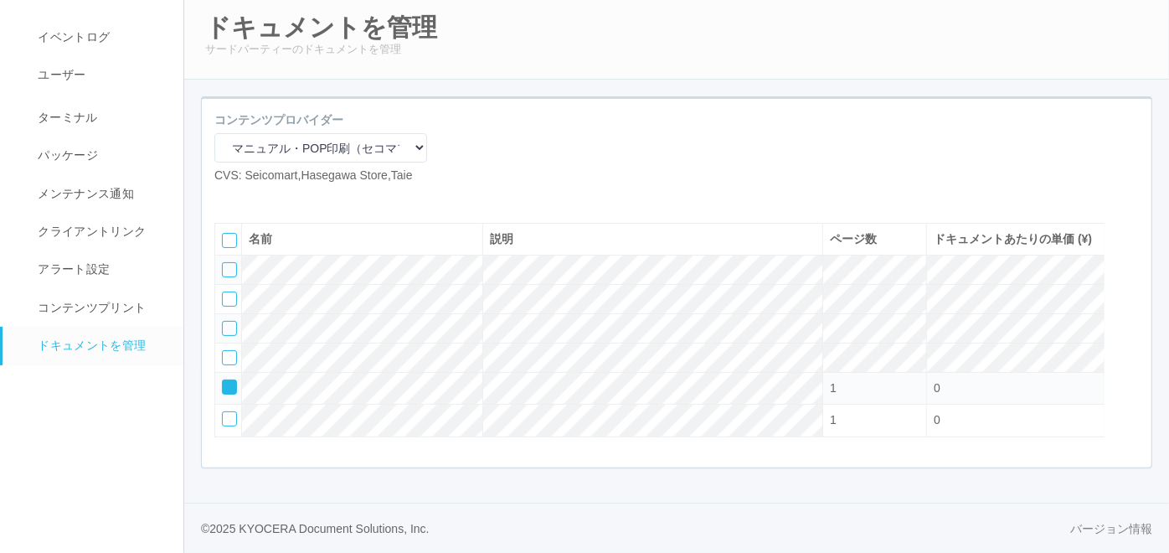
scroll to position [110, 0]
click at [224, 381] on icon at bounding box center [224, 381] width 0 height 0
click at [230, 421] on div at bounding box center [229, 418] width 15 height 15
click at [265, 198] on icon at bounding box center [265, 198] width 0 height 0
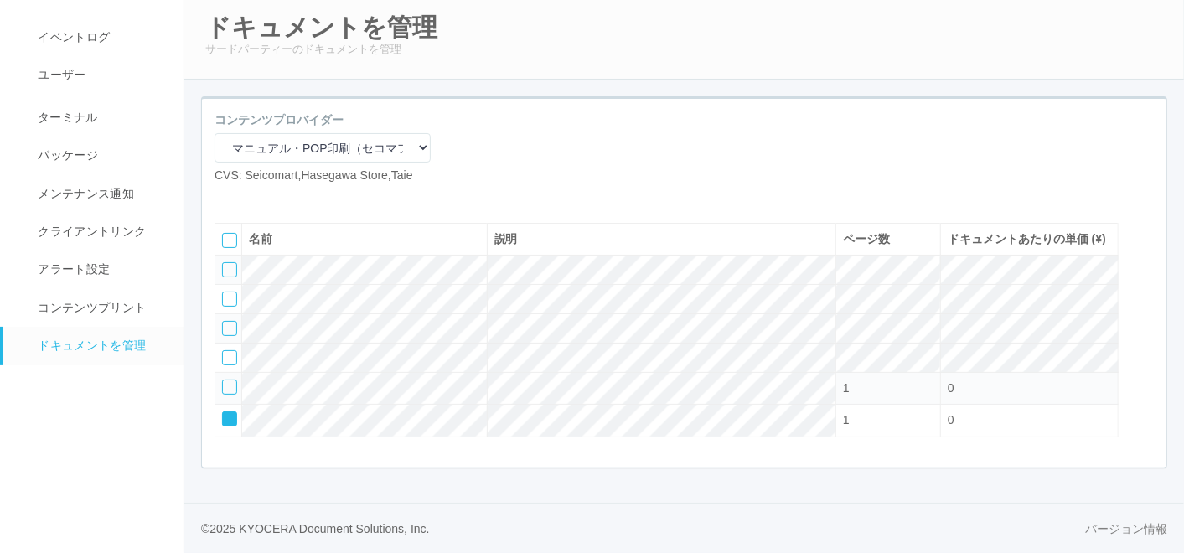
select select "A3"
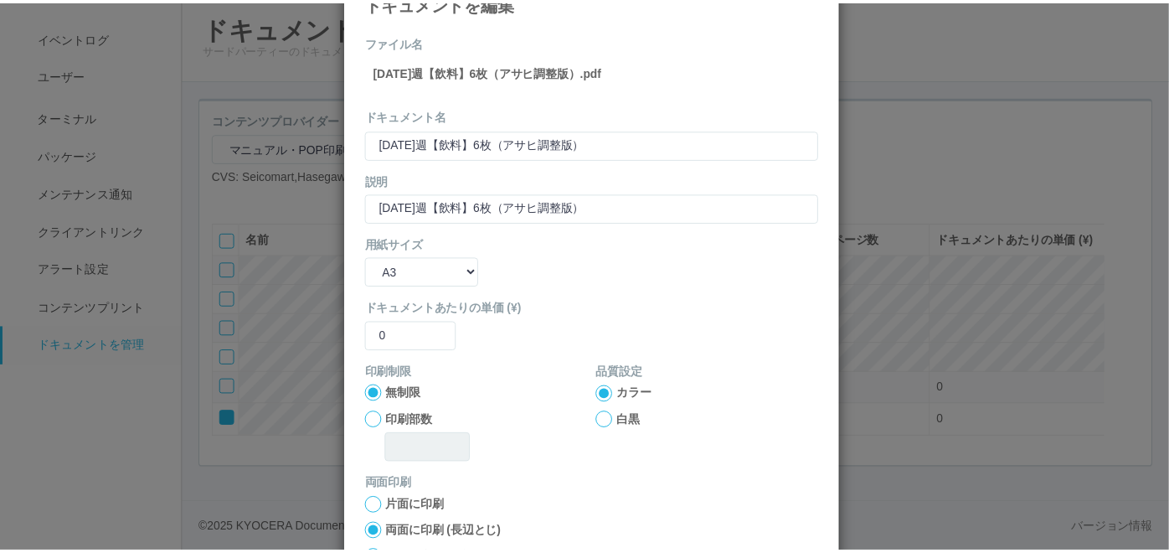
scroll to position [0, 0]
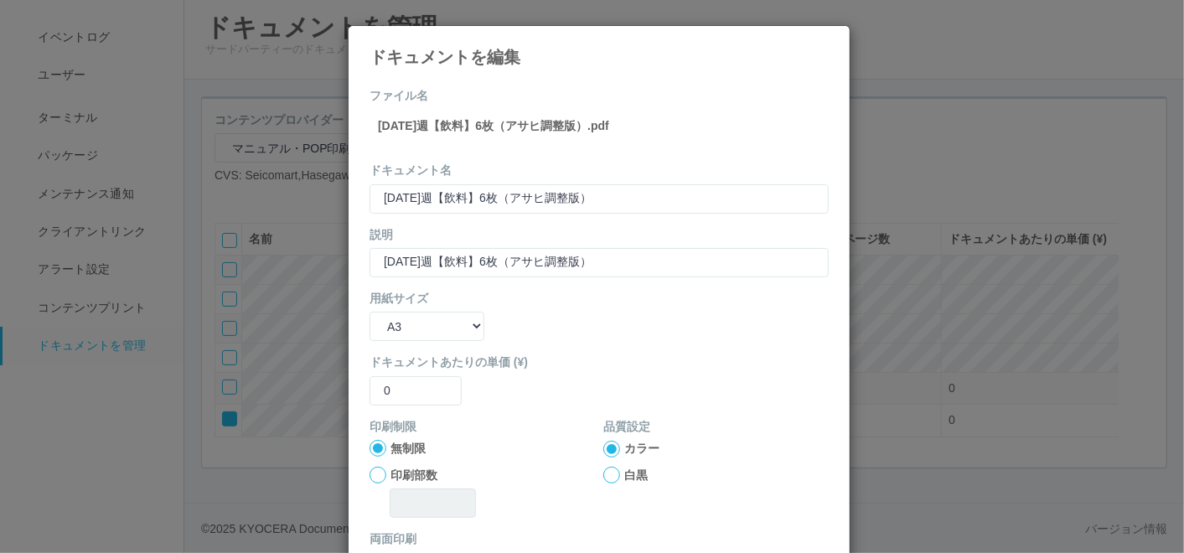
click at [806, 43] on div "ドキュメントを編集" at bounding box center [598, 46] width 501 height 40
click at [828, 39] on icon at bounding box center [828, 39] width 0 height 0
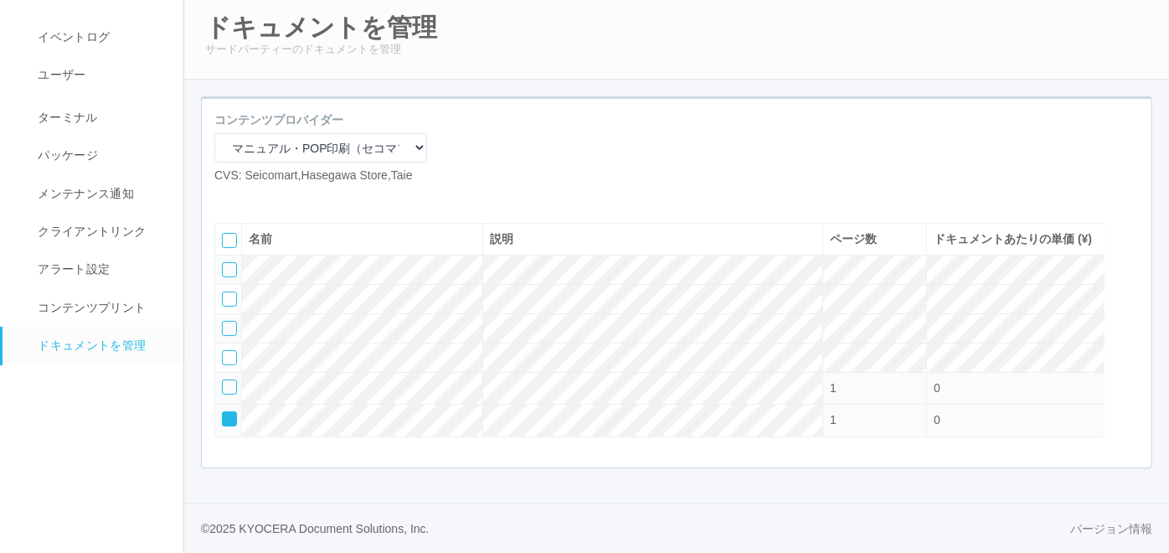
click at [224, 413] on icon at bounding box center [224, 413] width 0 height 0
